Goal: Check status: Check status

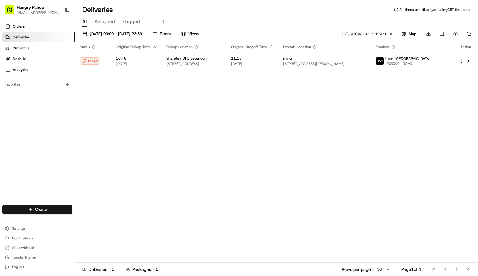
type input "9789414415859715001840"
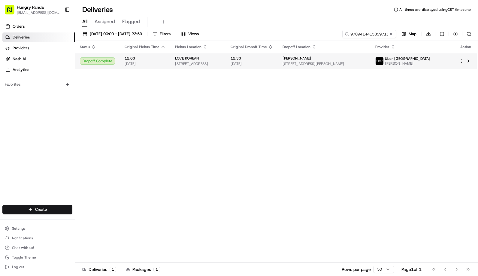
click at [363, 62] on span "[STREET_ADDRESS][PERSON_NAME]" at bounding box center [324, 63] width 83 height 5
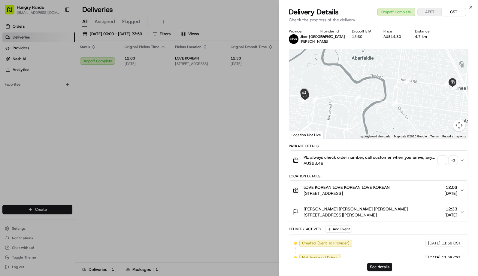
click at [451, 160] on div "+ 1" at bounding box center [453, 160] width 8 height 8
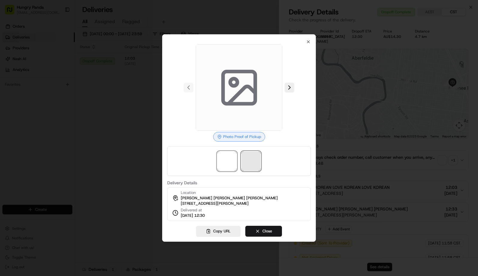
click at [251, 157] on span at bounding box center [251, 160] width 19 height 19
click at [233, 157] on span at bounding box center [227, 160] width 19 height 19
click at [253, 157] on span at bounding box center [251, 160] width 19 height 19
click at [227, 156] on img at bounding box center [227, 160] width 19 height 19
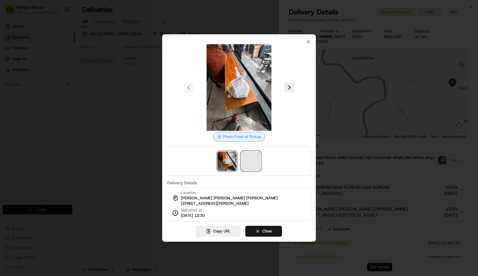
click at [254, 156] on span at bounding box center [251, 160] width 19 height 19
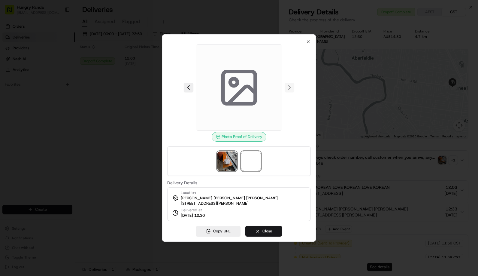
click at [228, 155] on img at bounding box center [227, 160] width 19 height 19
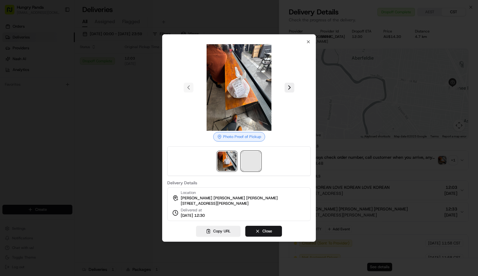
click at [250, 155] on span at bounding box center [251, 160] width 19 height 19
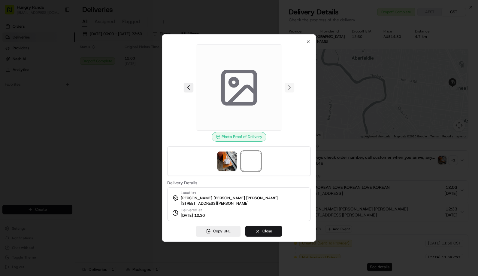
click at [241, 86] on icon at bounding box center [241, 94] width 27 height 17
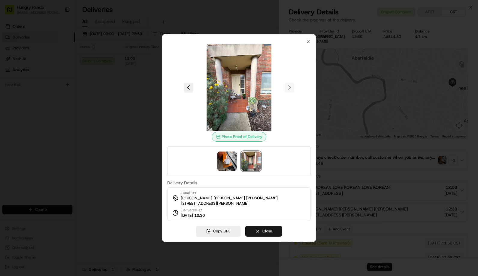
click at [49, 66] on div at bounding box center [239, 138] width 478 height 276
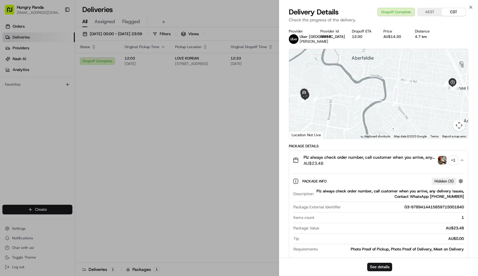
drag, startPoint x: 206, startPoint y: 53, endPoint x: 210, endPoint y: 53, distance: 3.7
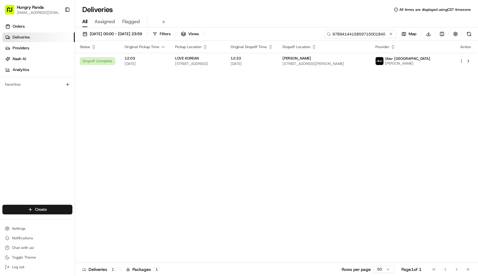
click at [367, 36] on input "9789414415859715001840" at bounding box center [360, 34] width 72 height 8
paste input
